Goal: Transaction & Acquisition: Download file/media

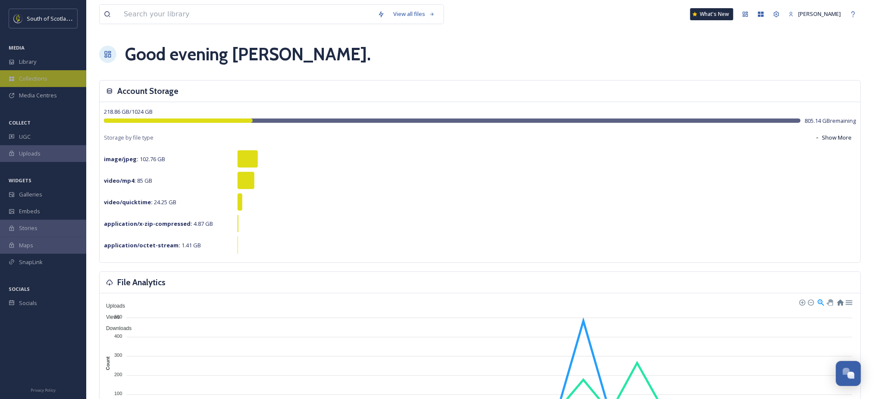
click at [53, 77] on div "Collections" at bounding box center [43, 78] width 86 height 17
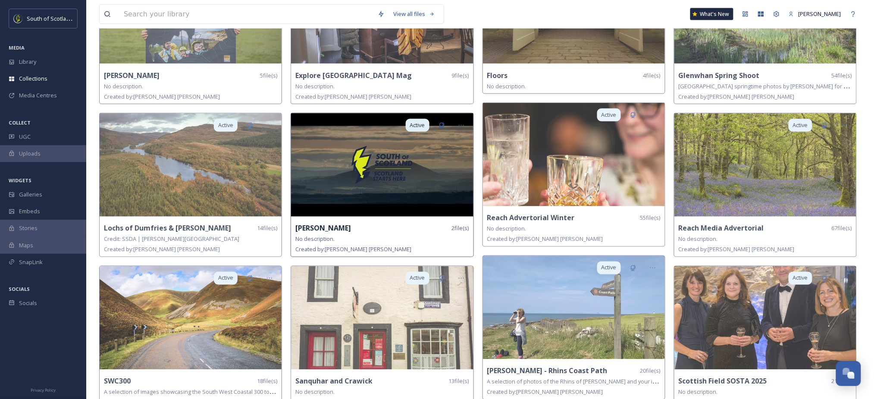
scroll to position [442, 0]
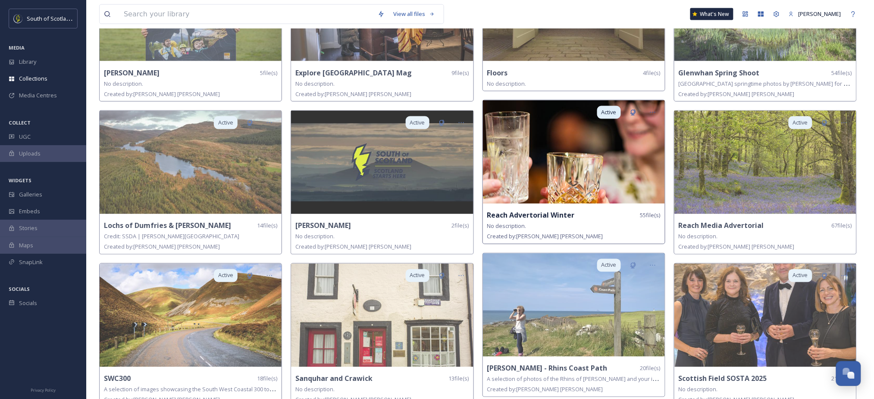
click at [561, 159] on img at bounding box center [574, 151] width 182 height 103
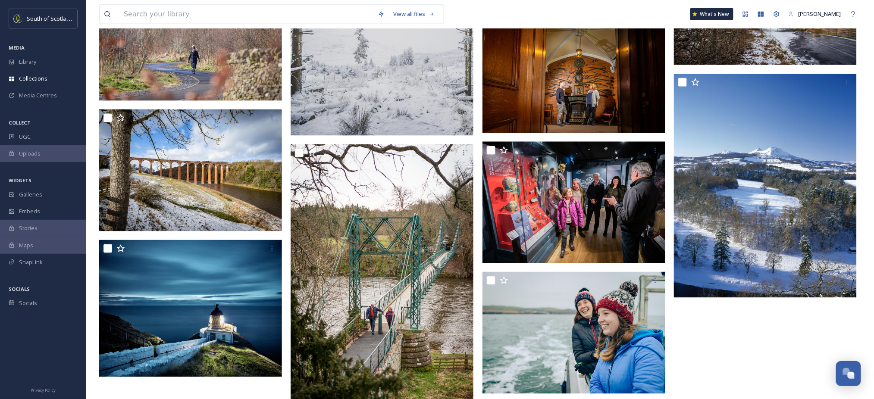
scroll to position [1547, 0]
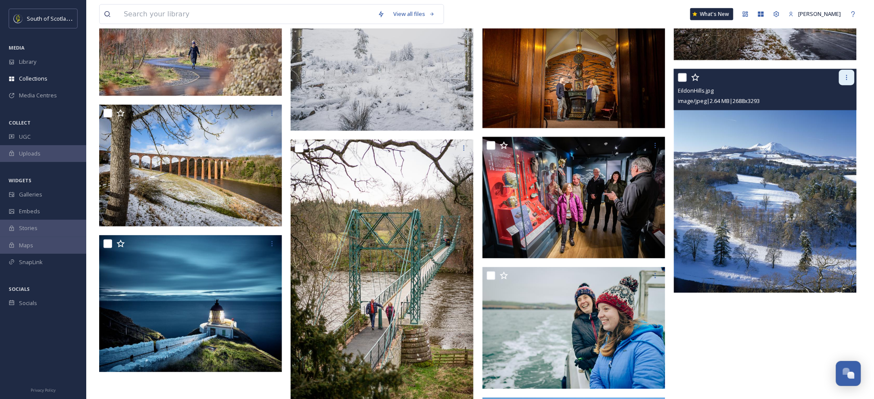
click at [846, 77] on icon at bounding box center [846, 77] width 7 height 7
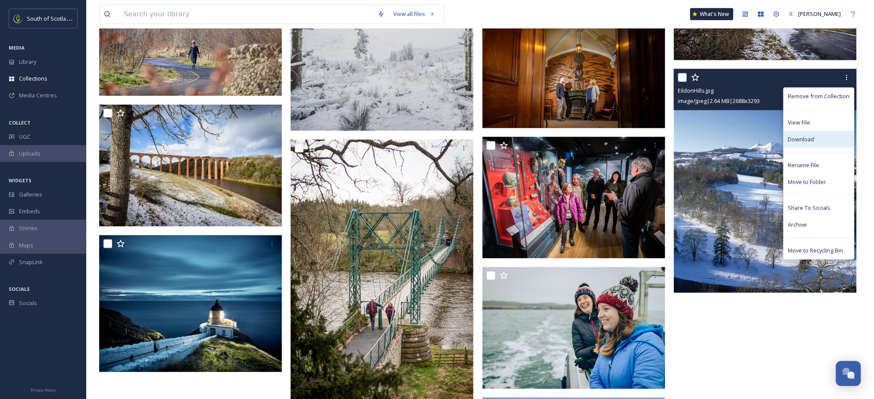
click at [819, 140] on div "Download" at bounding box center [819, 139] width 70 height 17
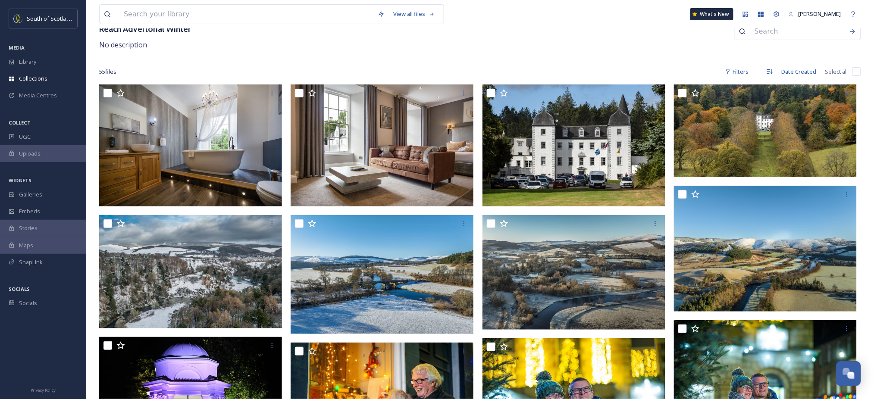
scroll to position [0, 0]
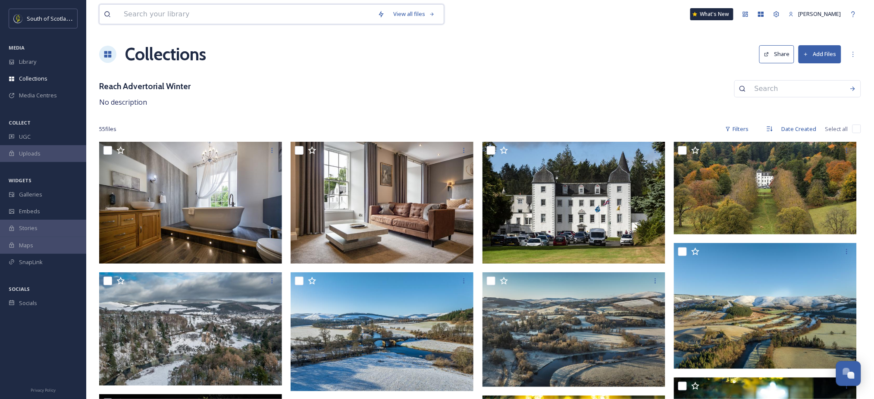
click at [143, 11] on input at bounding box center [246, 14] width 254 height 19
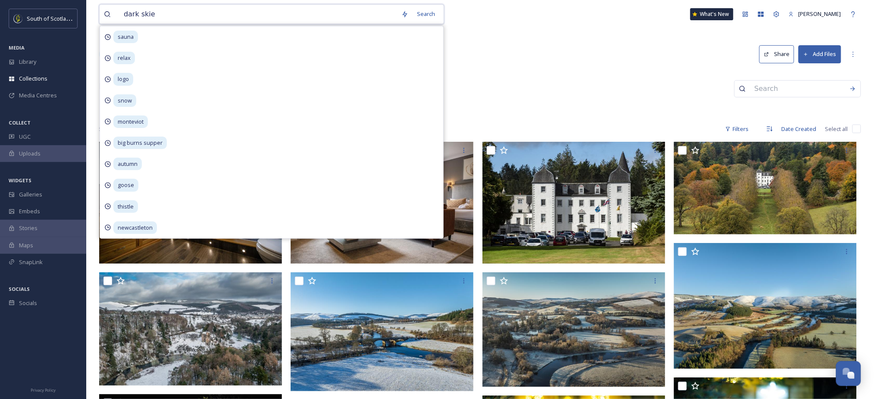
type input "dark skies"
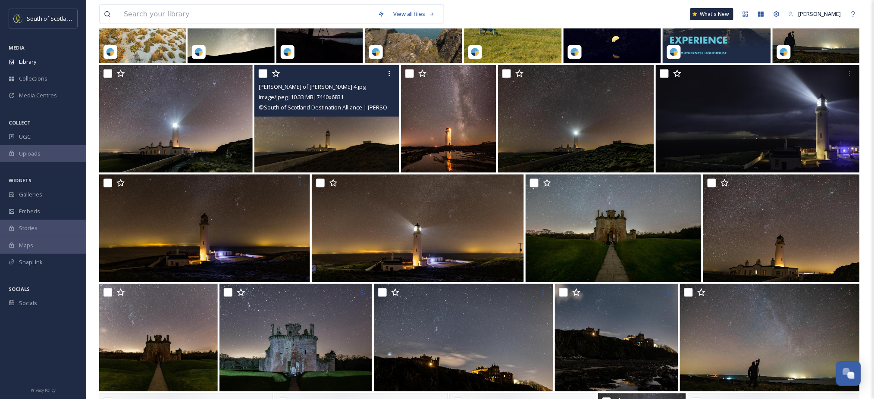
scroll to position [369, 0]
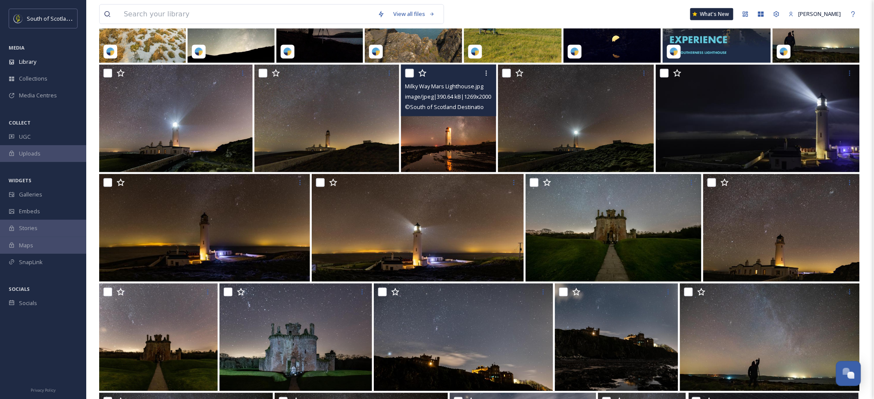
click at [408, 74] on input "checkbox" at bounding box center [409, 73] width 9 height 9
checkbox input "true"
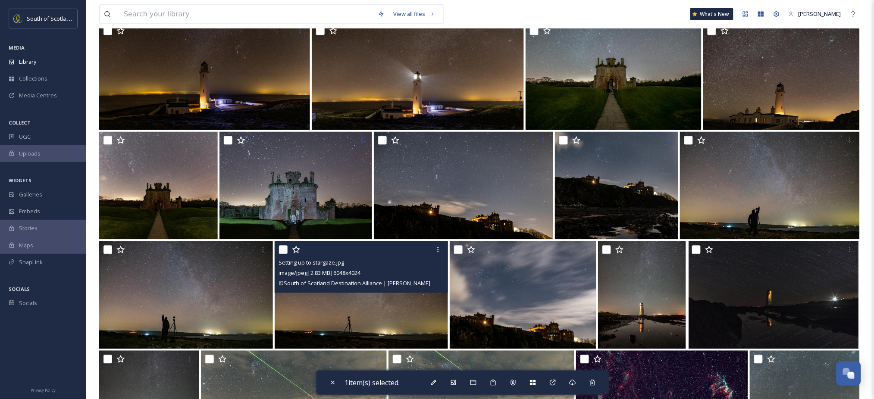
scroll to position [590, 0]
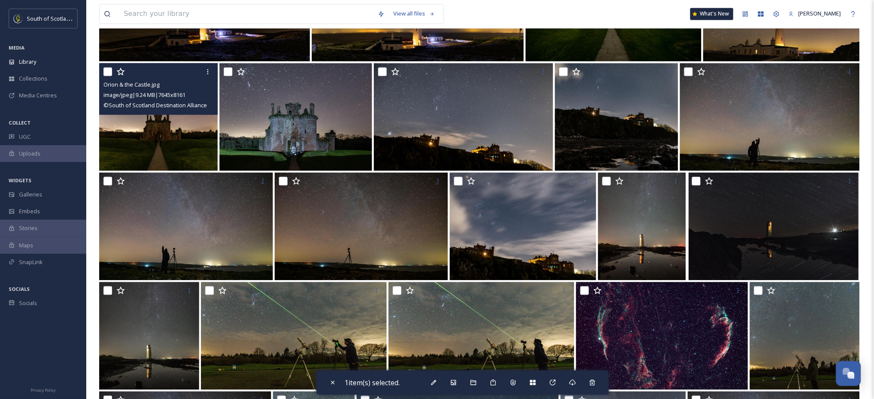
click at [108, 72] on input "checkbox" at bounding box center [107, 72] width 9 height 9
checkbox input "true"
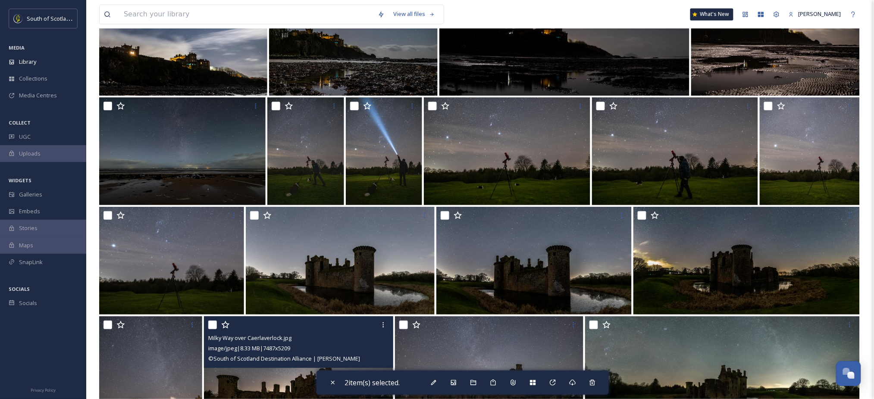
scroll to position [4276, 0]
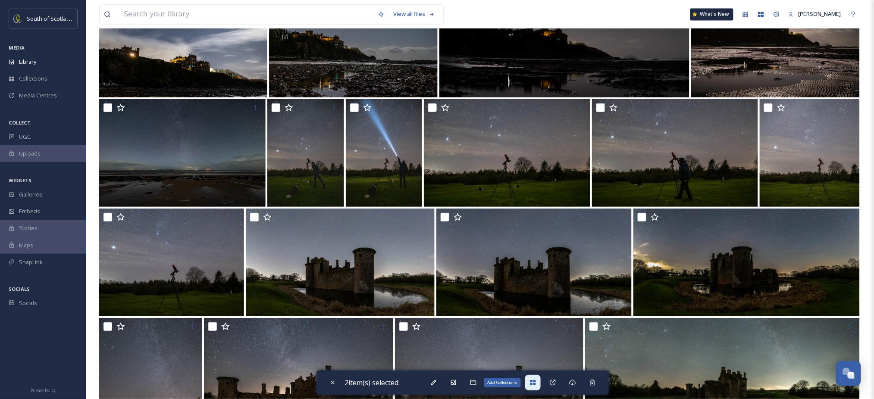
click at [540, 380] on div "Add Collections" at bounding box center [533, 383] width 16 height 16
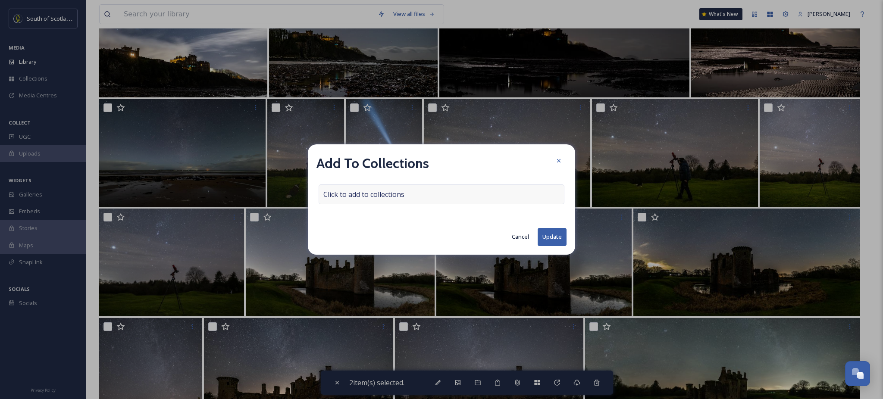
click at [431, 198] on div "Click to add to collections" at bounding box center [441, 194] width 246 height 20
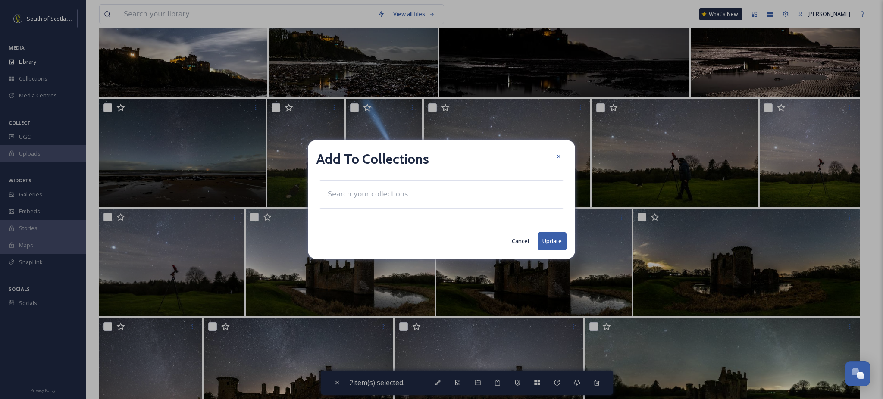
click at [406, 192] on input at bounding box center [370, 194] width 95 height 19
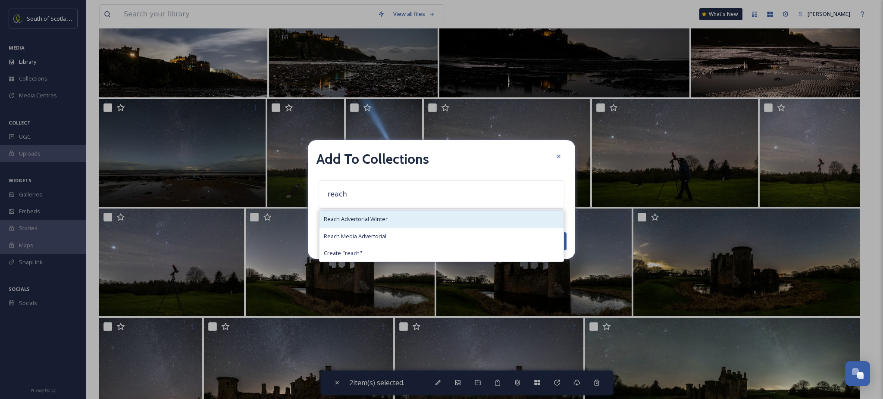
type input "reach"
click at [398, 216] on div "Reach Advertorial Winter" at bounding box center [441, 219] width 244 height 17
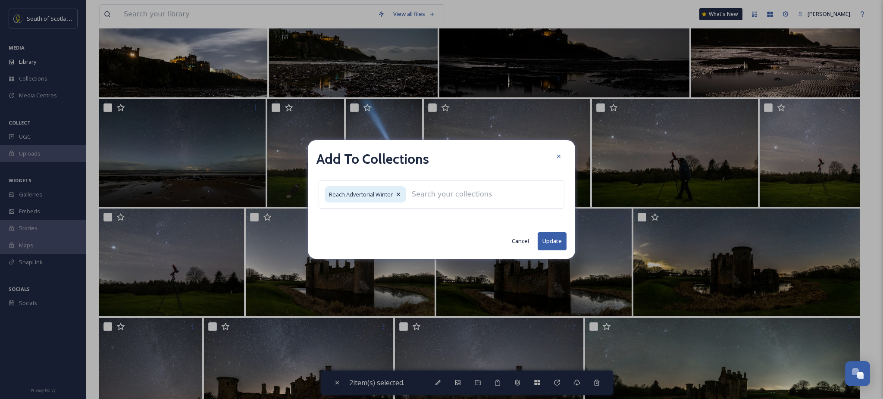
click at [557, 241] on button "Update" at bounding box center [551, 241] width 29 height 18
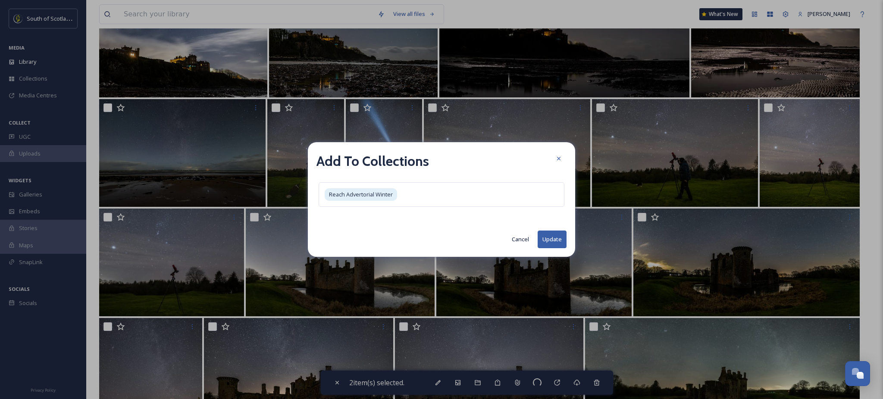
checkbox input "false"
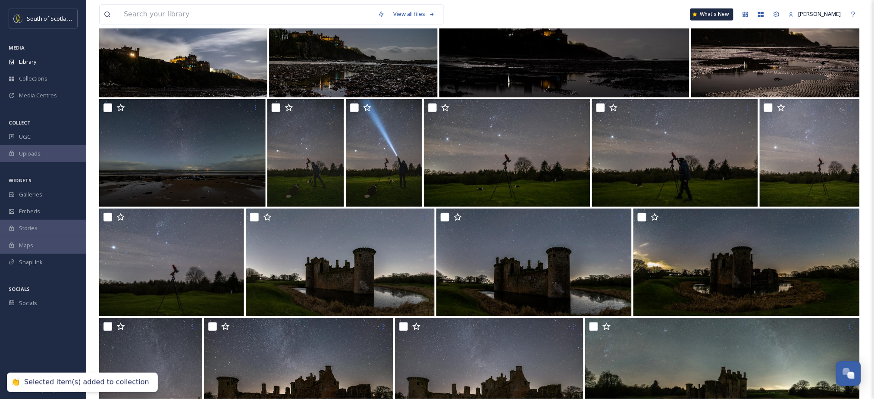
click at [256, 25] on div "View all files What's New [PERSON_NAME]" at bounding box center [480, 14] width 762 height 28
click at [247, 18] on input at bounding box center [246, 14] width 254 height 19
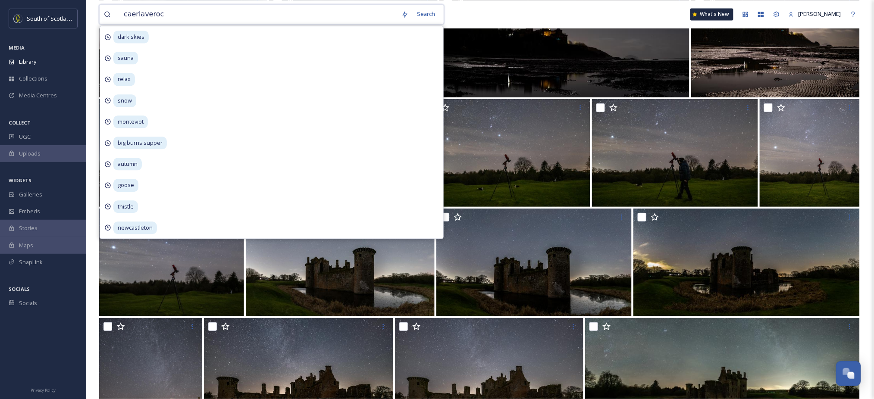
type input "caerlaverock"
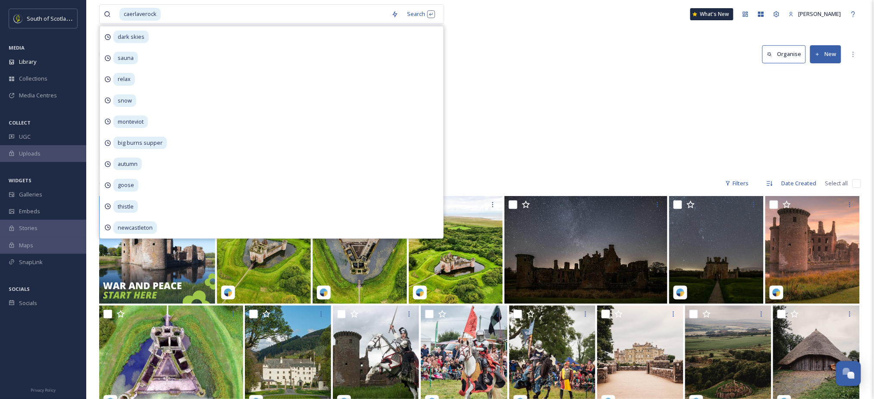
click at [546, 122] on div "Dumfries & [PERSON_NAME] Caerlaverock Castle 4 items" at bounding box center [480, 121] width 762 height 99
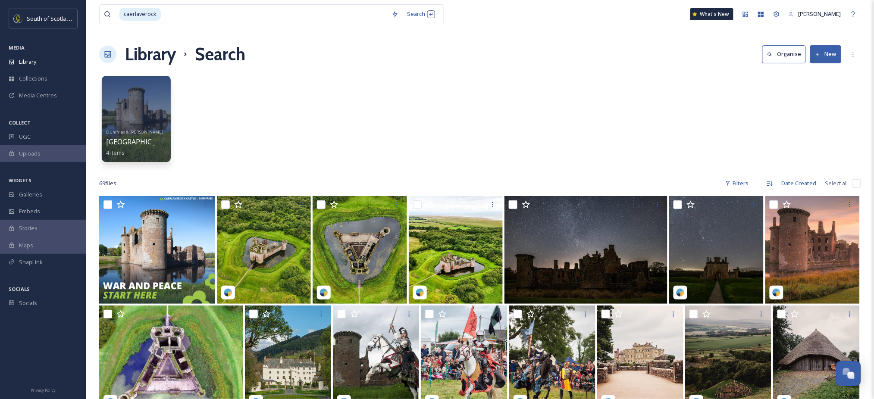
scroll to position [25, 0]
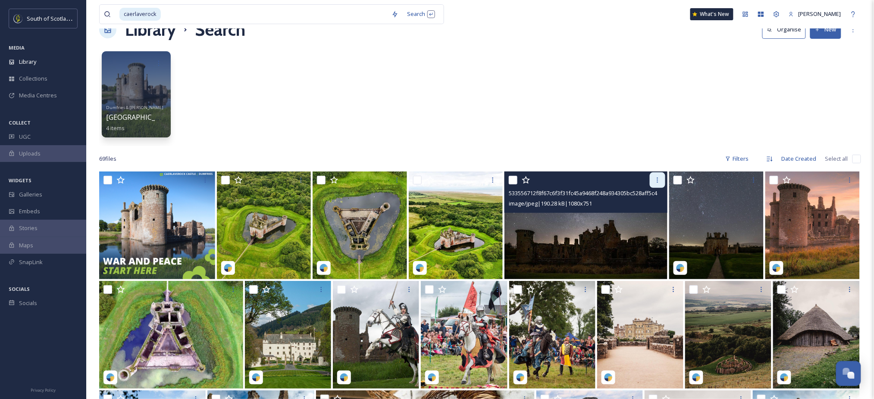
click at [658, 175] on div at bounding box center [657, 180] width 16 height 16
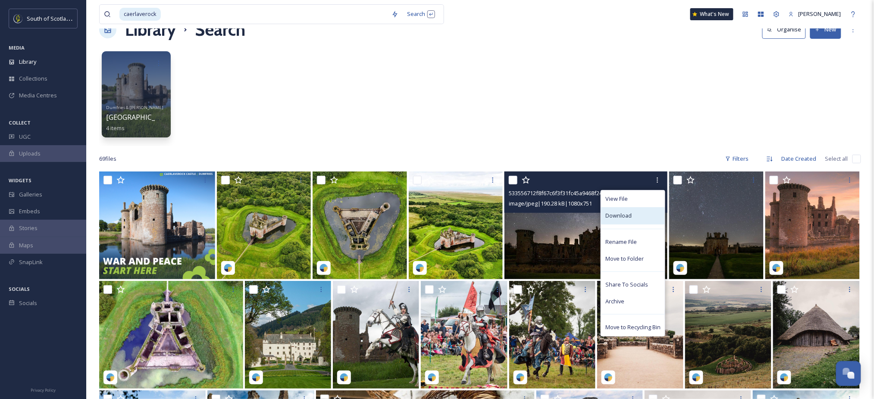
click at [638, 223] on div "Download" at bounding box center [633, 215] width 64 height 17
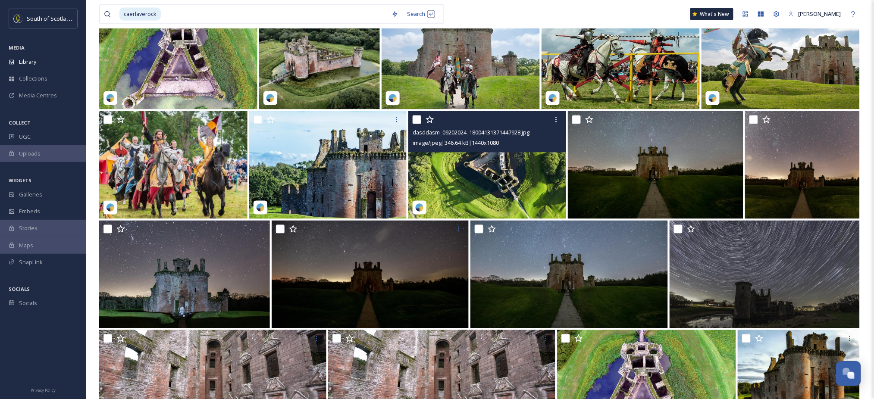
scroll to position [523, 0]
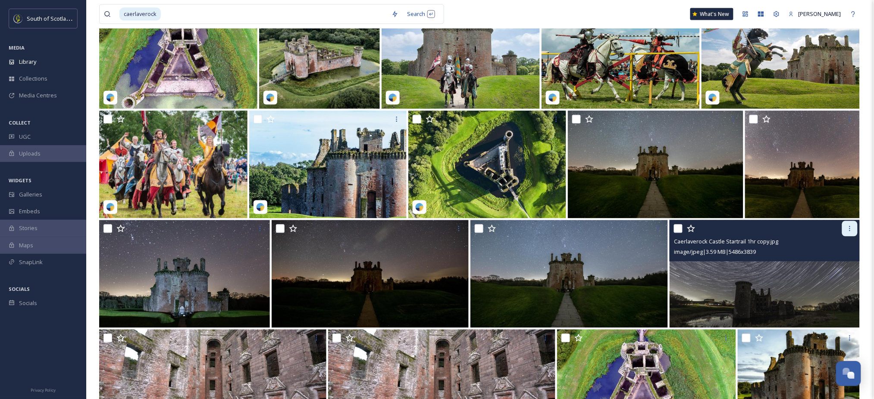
click at [849, 228] on icon at bounding box center [849, 228] width 7 height 7
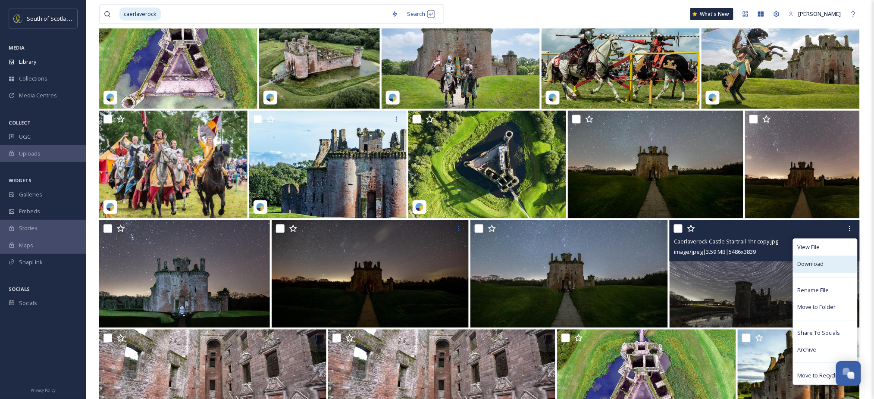
click at [819, 269] on div "Download" at bounding box center [825, 264] width 64 height 17
